Goal: Find specific page/section: Find specific page/section

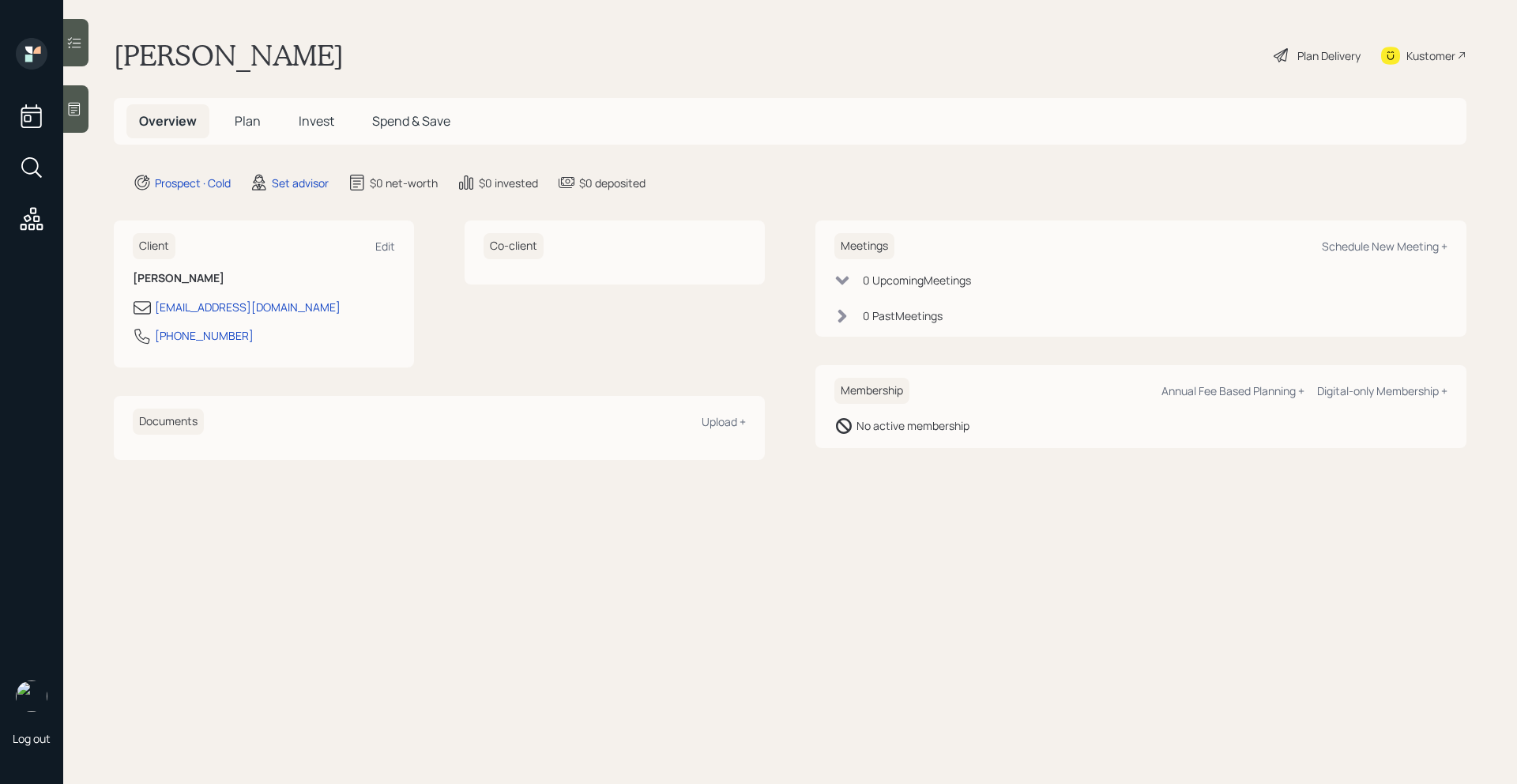
click at [83, 115] on div at bounding box center [76, 109] width 25 height 47
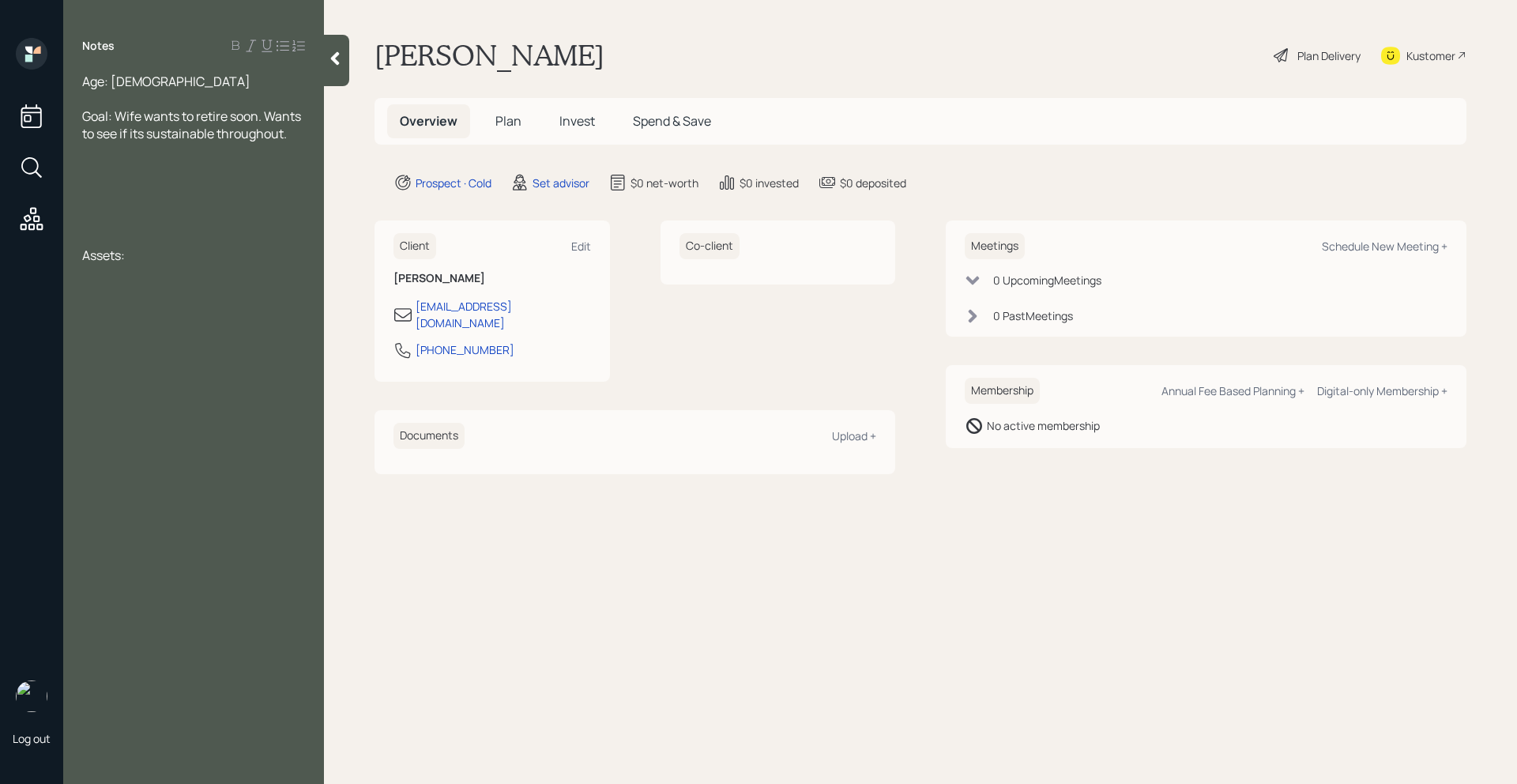
click at [334, 47] on div at bounding box center [337, 61] width 25 height 52
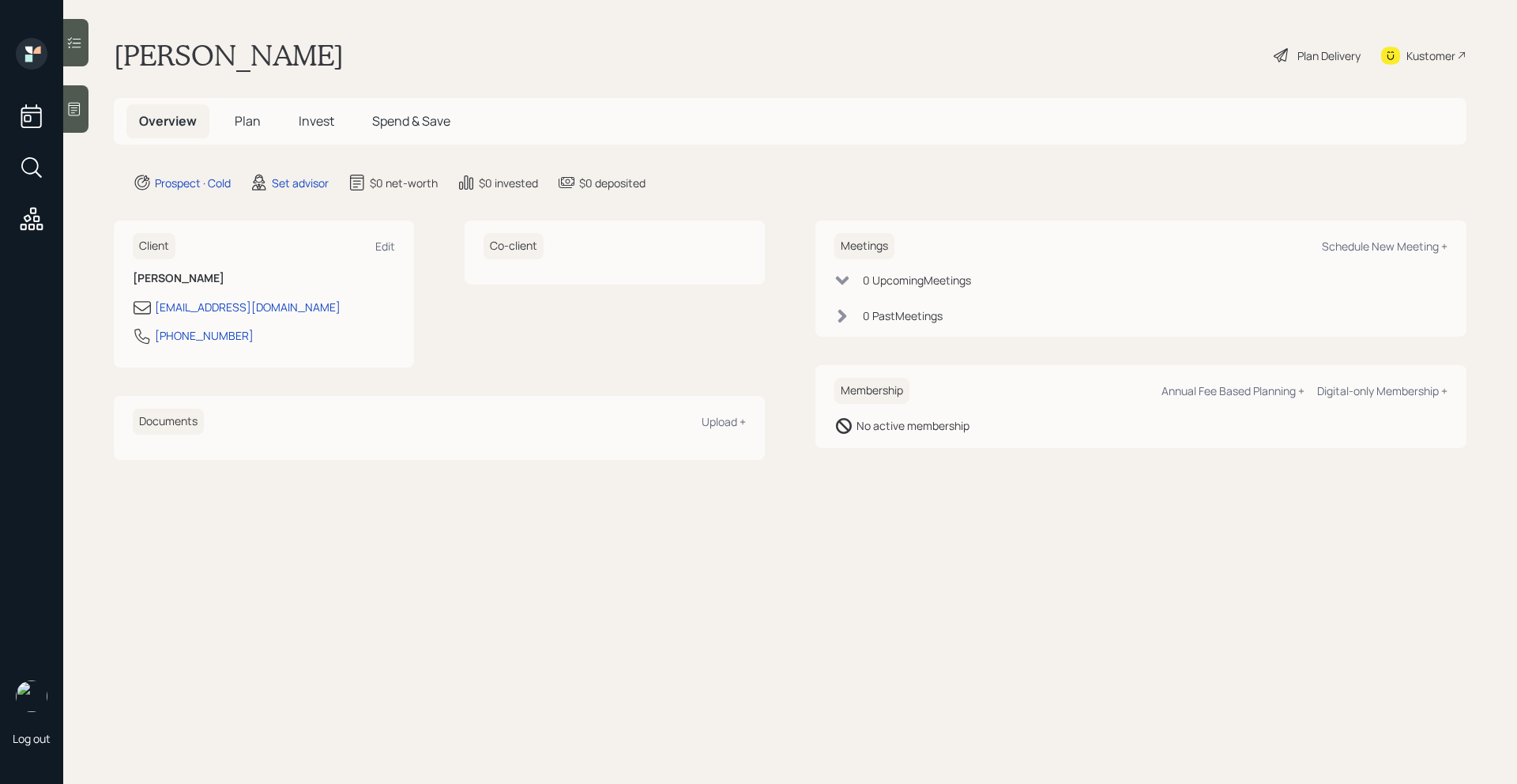
click at [1414, 54] on div "Kustomer" at bounding box center [1431, 56] width 49 height 17
